Goal: Task Accomplishment & Management: Use online tool/utility

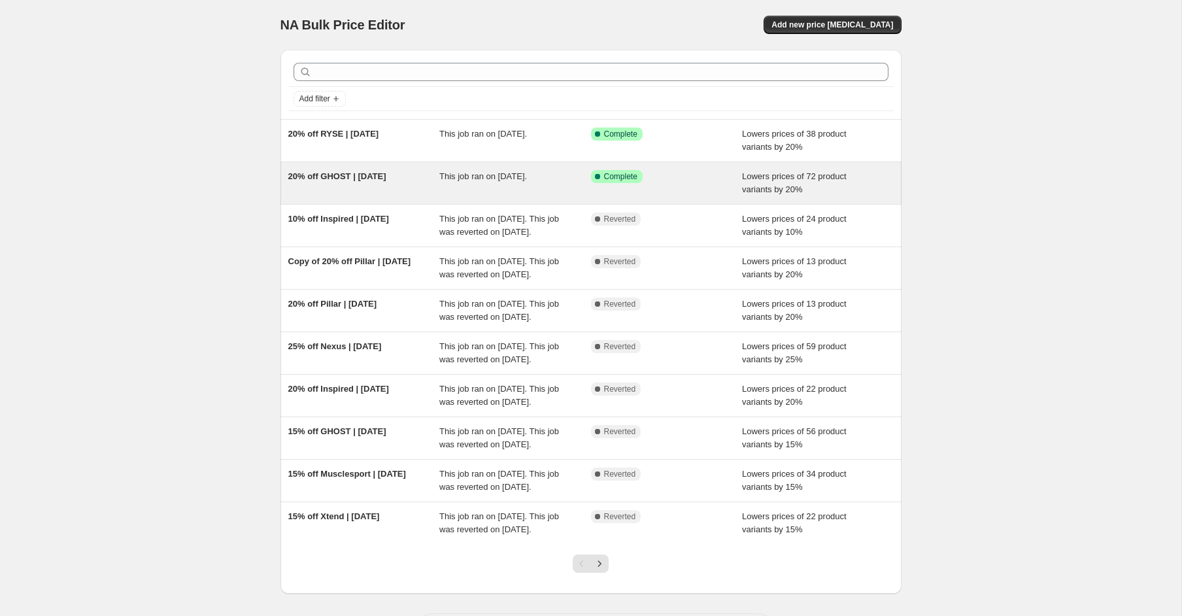
click at [401, 191] on div "20% off GHOST | Aug 25" at bounding box center [364, 183] width 152 height 26
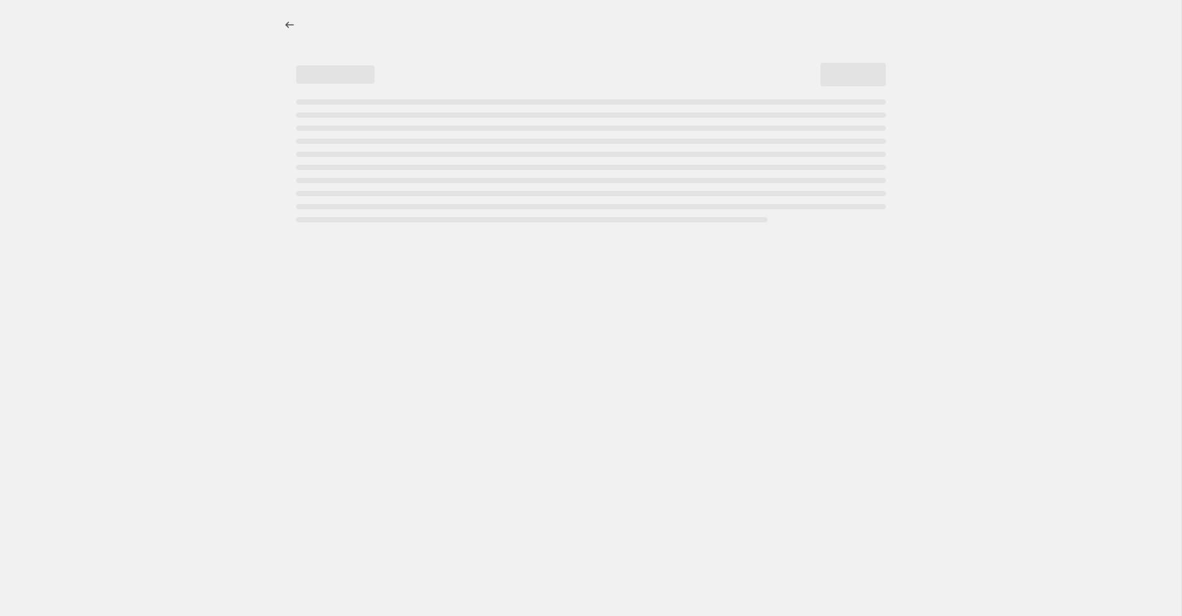
select select "percentage"
select select "product_status"
select select "not_equal"
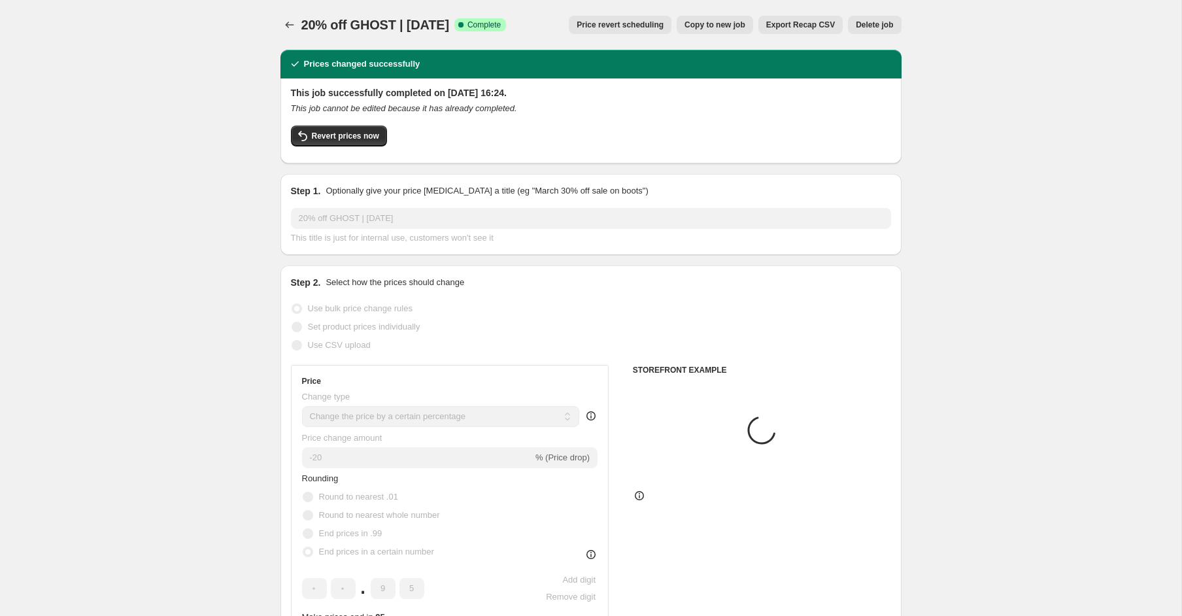
select select "collection"
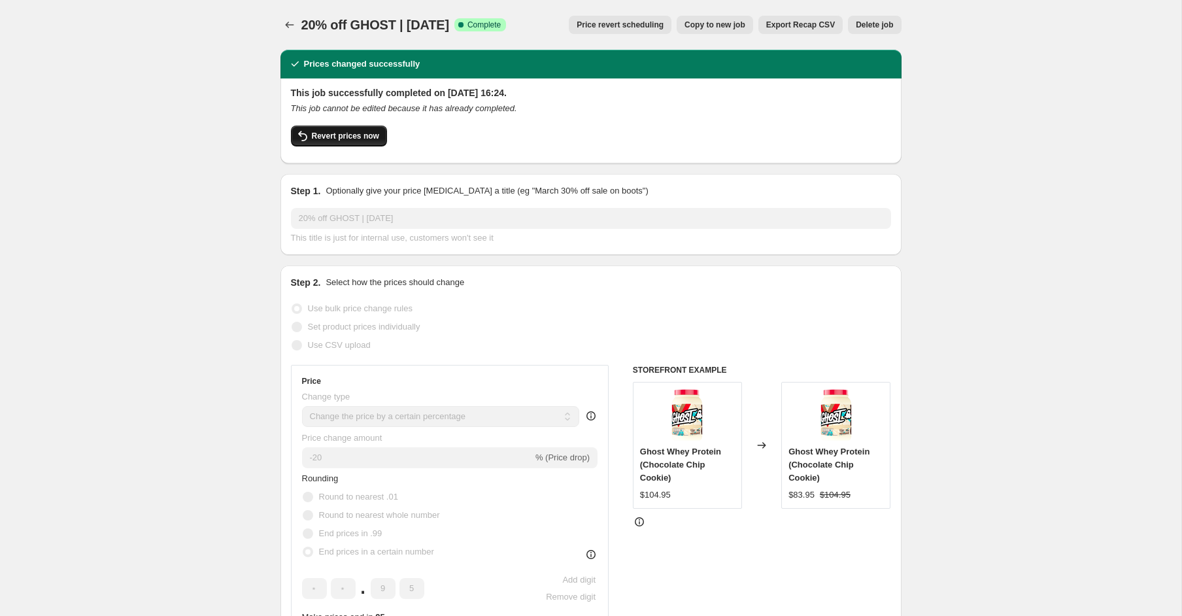
click at [343, 135] on span "Revert prices now" at bounding box center [345, 136] width 67 height 10
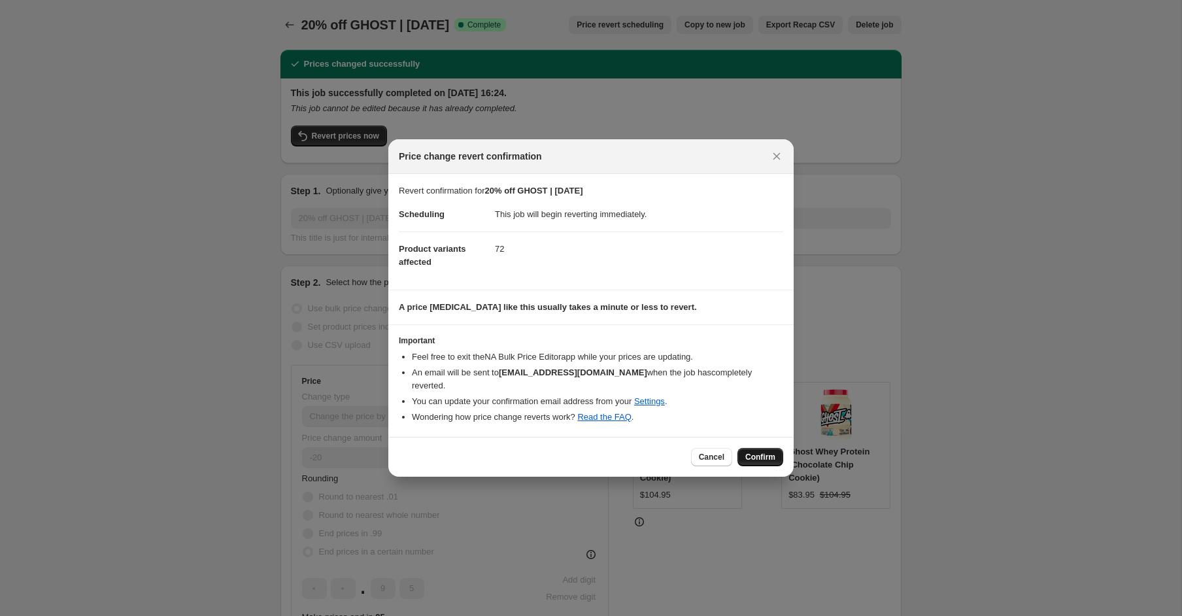
click at [775, 448] on button "Confirm" at bounding box center [760, 457] width 46 height 18
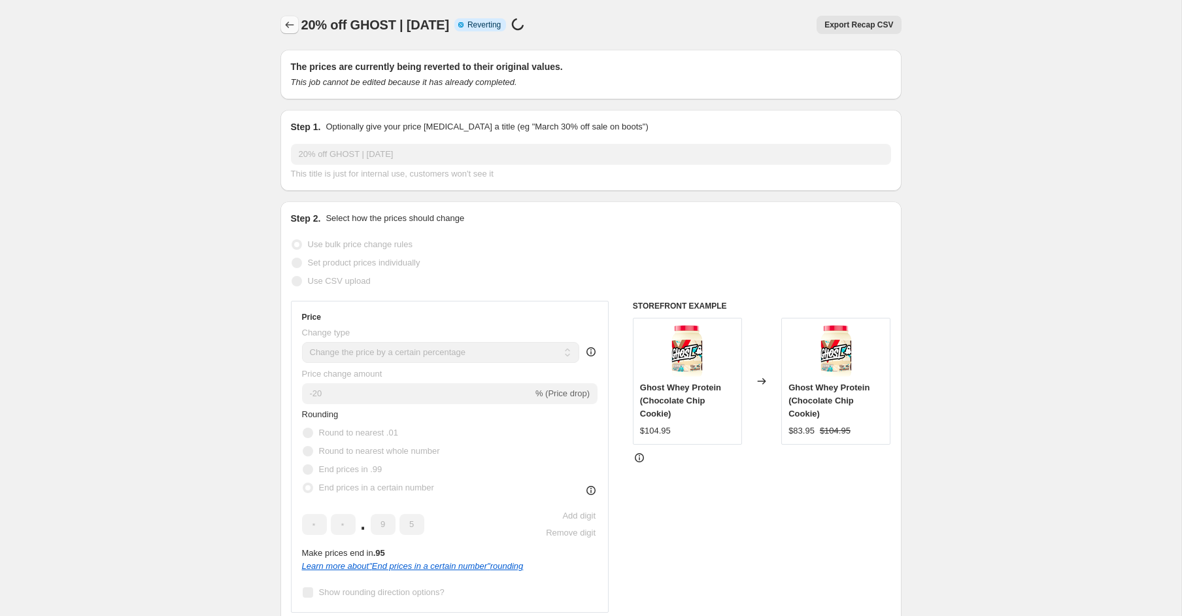
click at [291, 29] on icon "Price change jobs" at bounding box center [289, 24] width 13 height 13
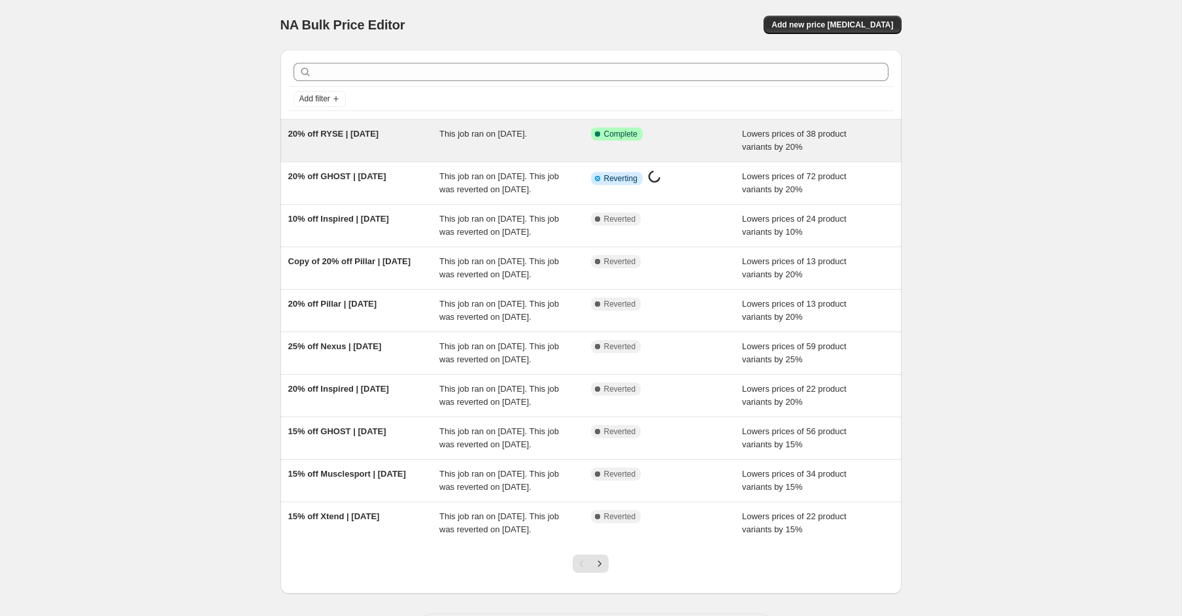
click at [317, 138] on div "20% off RYSE | Aug 25" at bounding box center [364, 140] width 152 height 26
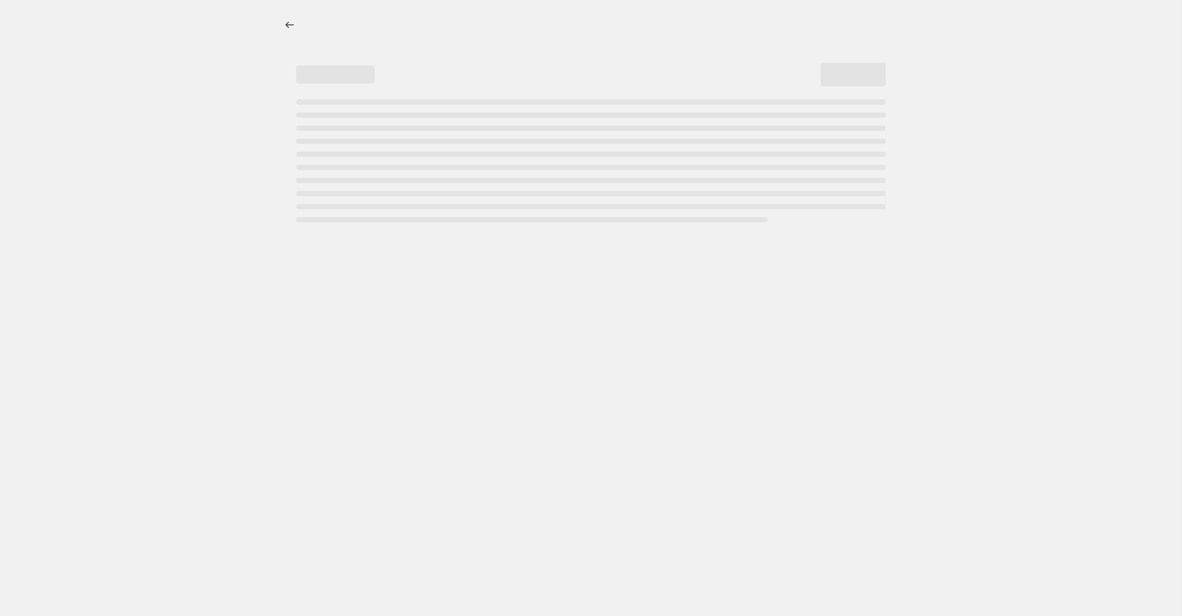
select select "percentage"
select select "product_status"
select select "collection"
select select "not_equal"
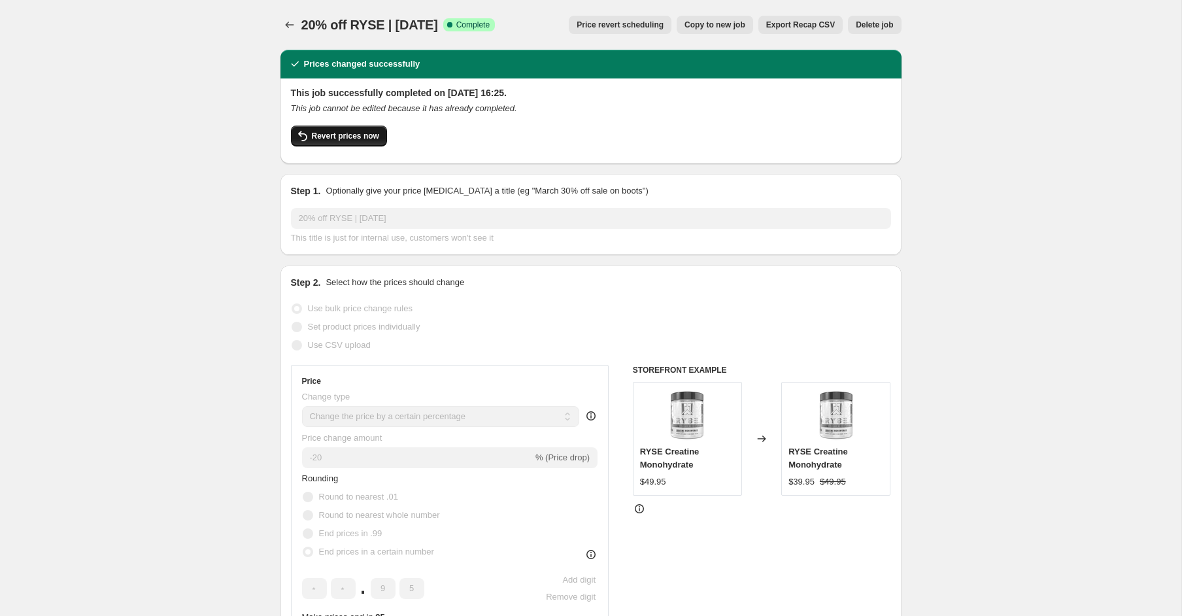
click at [361, 137] on span "Revert prices now" at bounding box center [345, 136] width 67 height 10
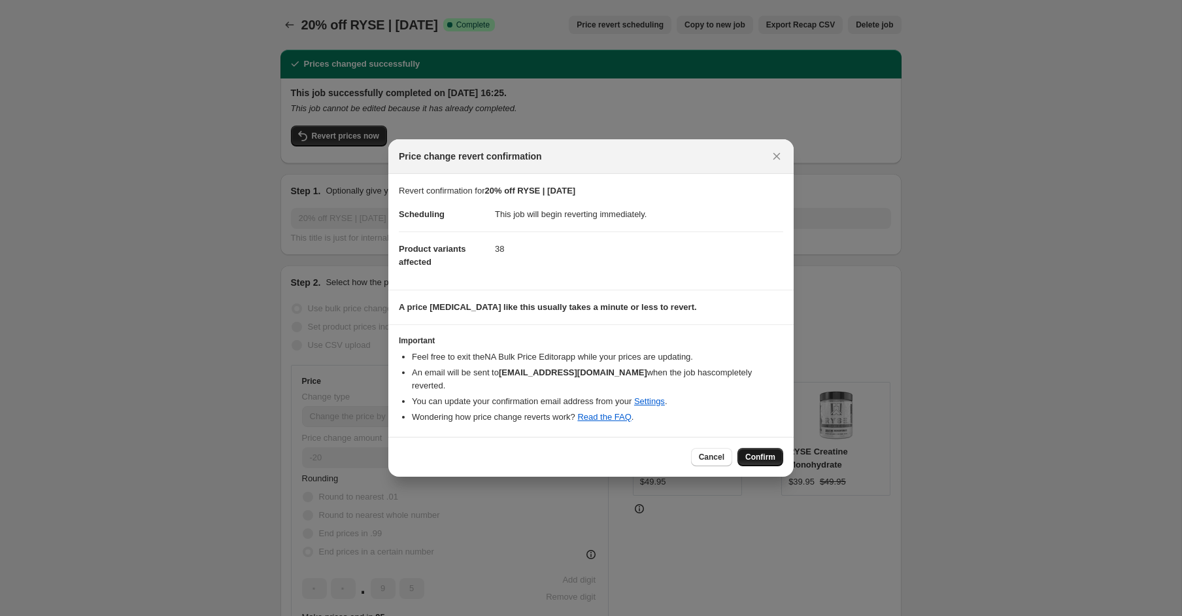
click at [766, 452] on span "Confirm" at bounding box center [760, 457] width 30 height 10
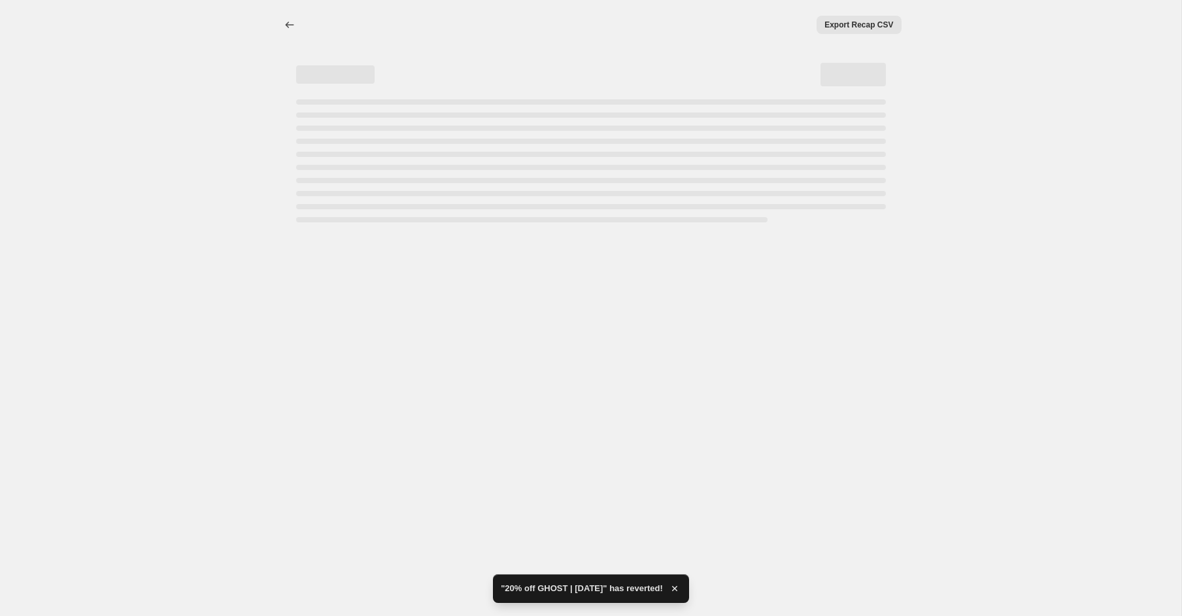
select select "percentage"
select select "product_status"
select select "collection"
select select "not_equal"
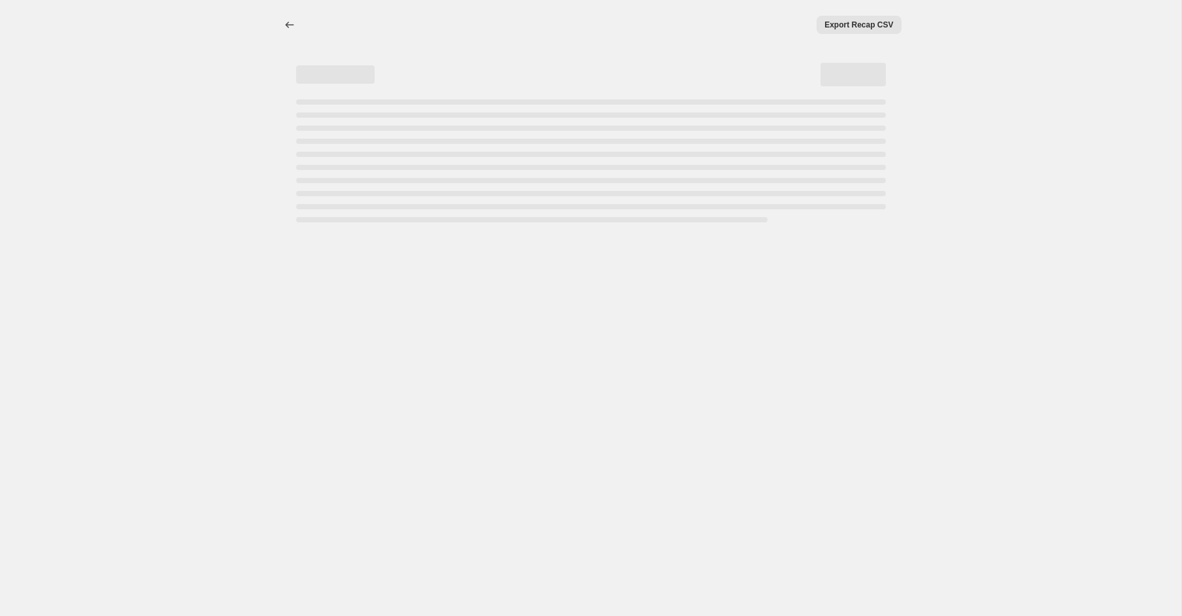
select select "percentage"
select select "product_status"
select select "collection"
select select "not_equal"
